Goal: Find specific page/section

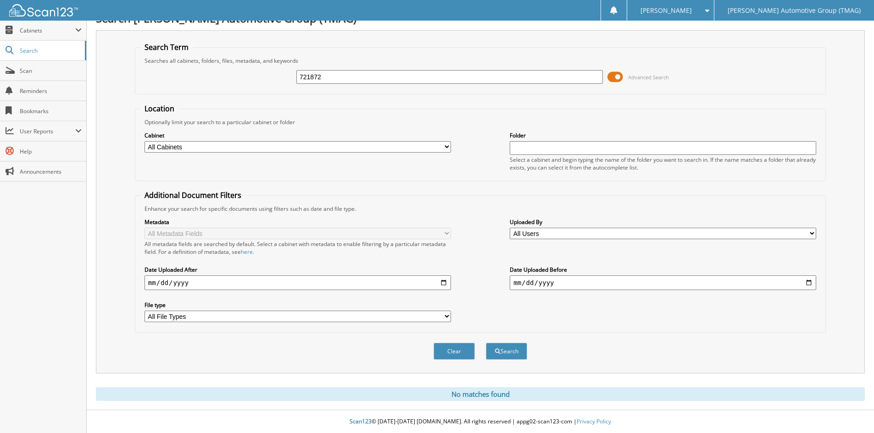
drag, startPoint x: 0, startPoint y: 0, endPoint x: 253, endPoint y: 68, distance: 261.7
click at [253, 68] on div "721872 Advanced Search" at bounding box center [480, 77] width 681 height 25
click at [326, 72] on input "text" at bounding box center [449, 77] width 306 height 14
type input "226994b"
click at [486, 343] on button "Search" at bounding box center [506, 351] width 41 height 17
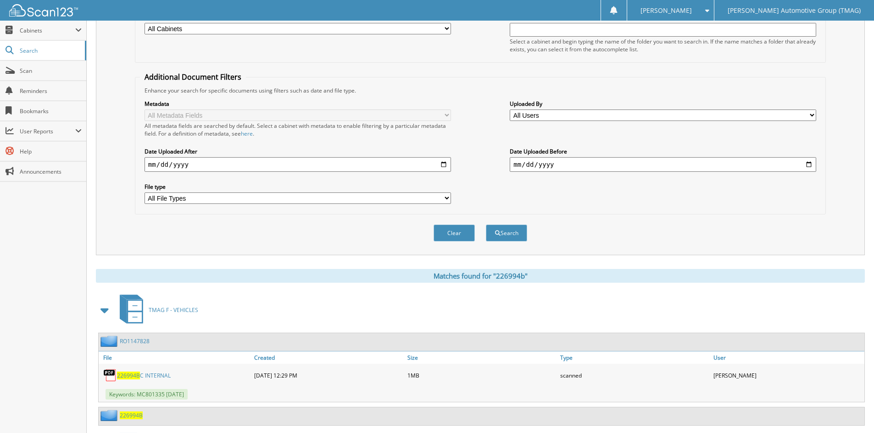
scroll to position [269, 0]
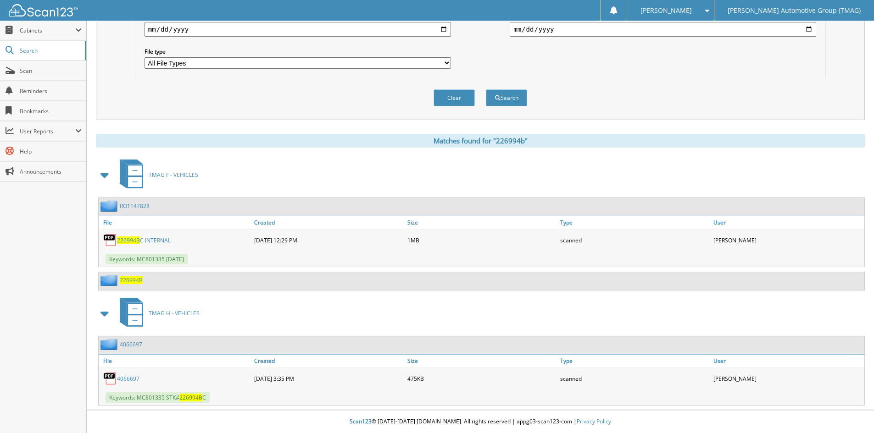
click at [136, 282] on span "226994B" at bounding box center [131, 281] width 23 height 8
